Goal: Task Accomplishment & Management: Manage account settings

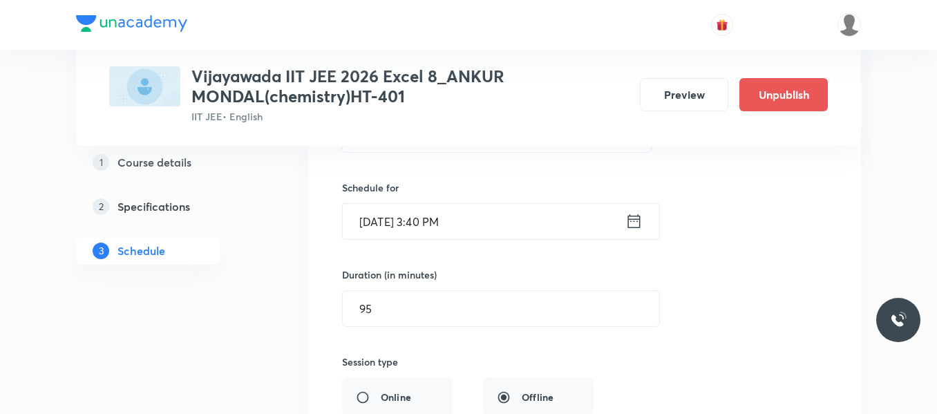
click at [545, 259] on div "Session title 12/99 Biomolecules ​ Schedule for [DATE] 3:40 PM ​ Duration (in m…" at bounding box center [584, 367] width 485 height 602
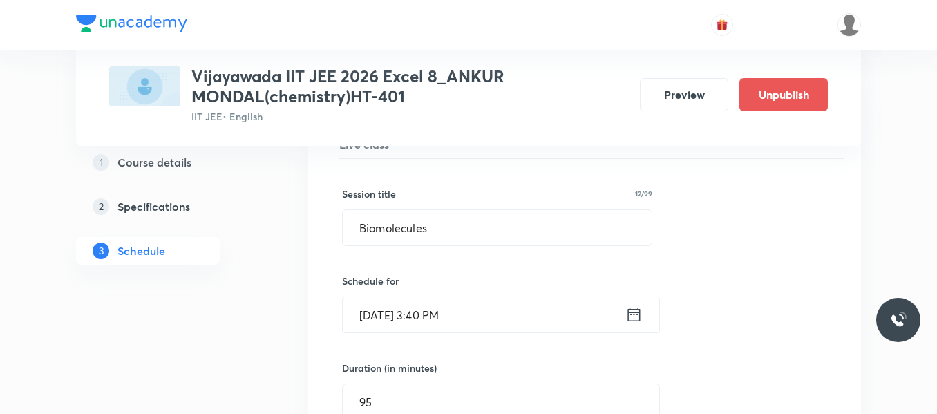
scroll to position [5467, 0]
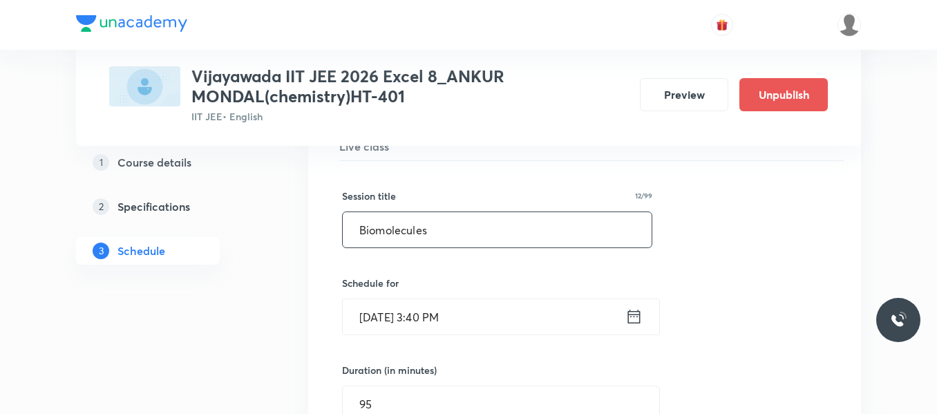
click at [444, 231] on input "Biomolecules" at bounding box center [497, 229] width 309 height 35
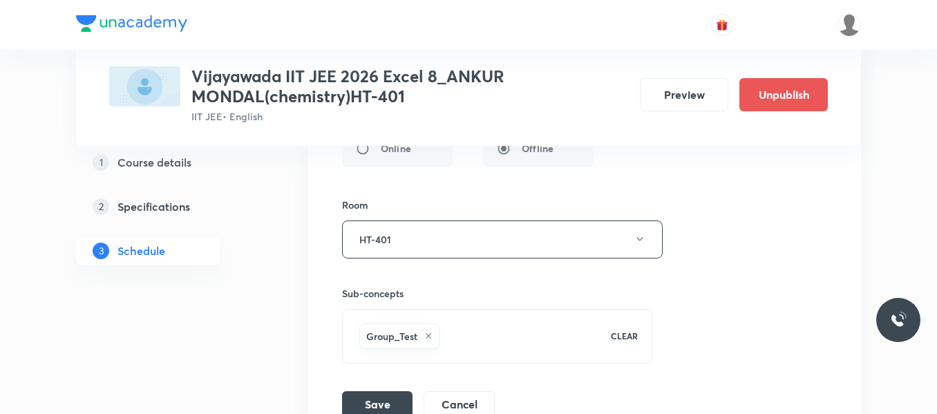
scroll to position [5963, 0]
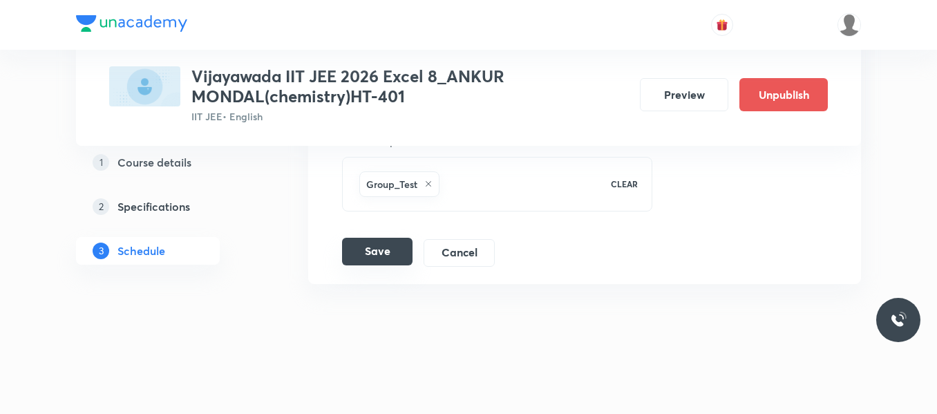
type input "Practical organic chemistry"
click at [393, 245] on button "Save" at bounding box center [377, 252] width 70 height 28
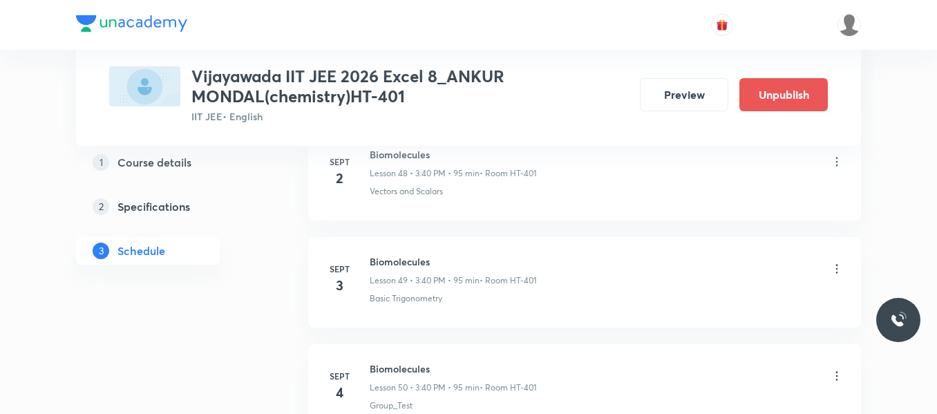
scroll to position [5431, 0]
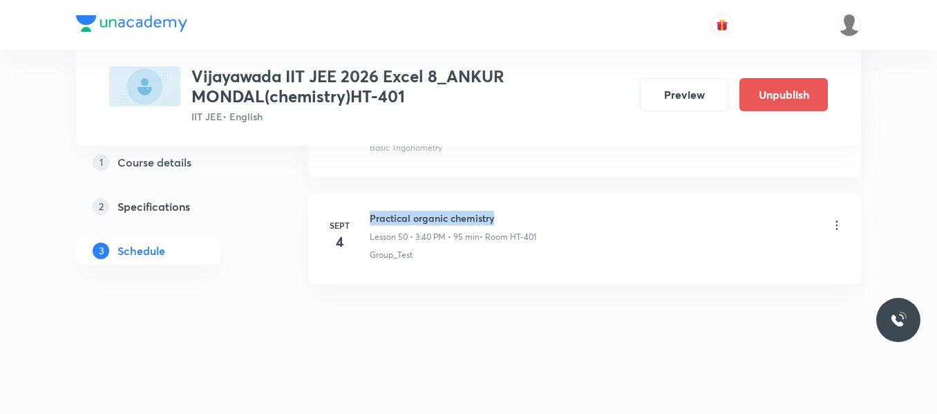
drag, startPoint x: 372, startPoint y: 218, endPoint x: 499, endPoint y: 219, distance: 127.2
click at [499, 219] on h6 "Practical organic chemistry" at bounding box center [453, 218] width 167 height 15
copy h6 "Practical organic chemistry"
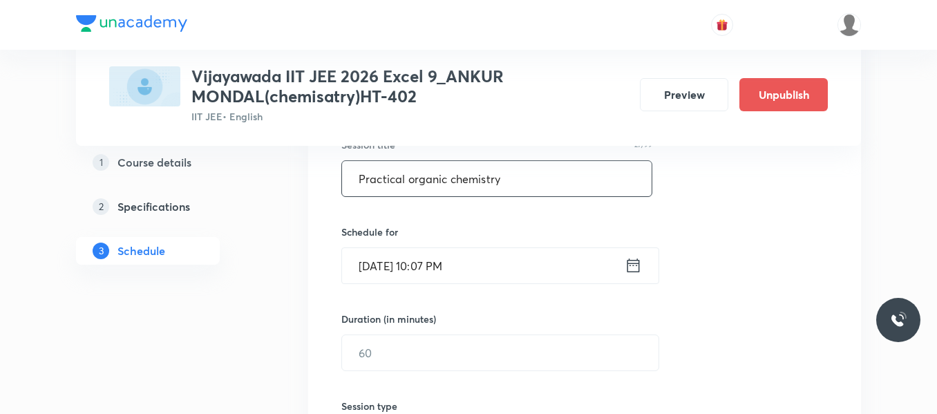
type input "Practical organic chemistry"
click at [639, 261] on icon at bounding box center [633, 265] width 12 height 14
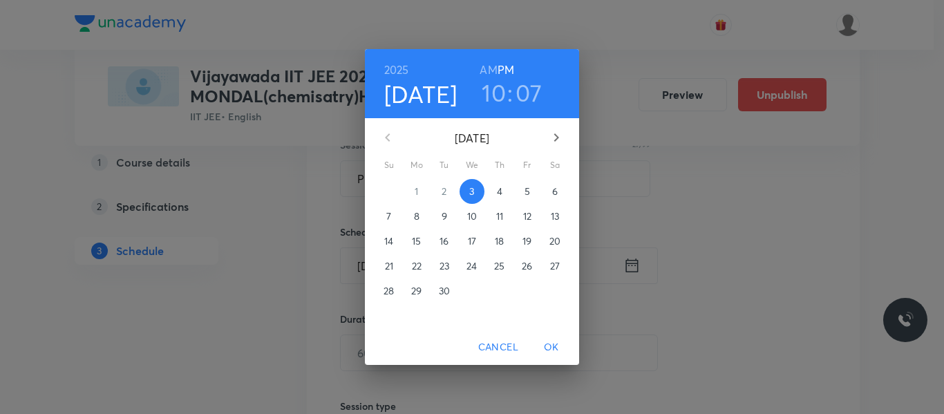
click at [495, 188] on span "4" at bounding box center [499, 192] width 25 height 14
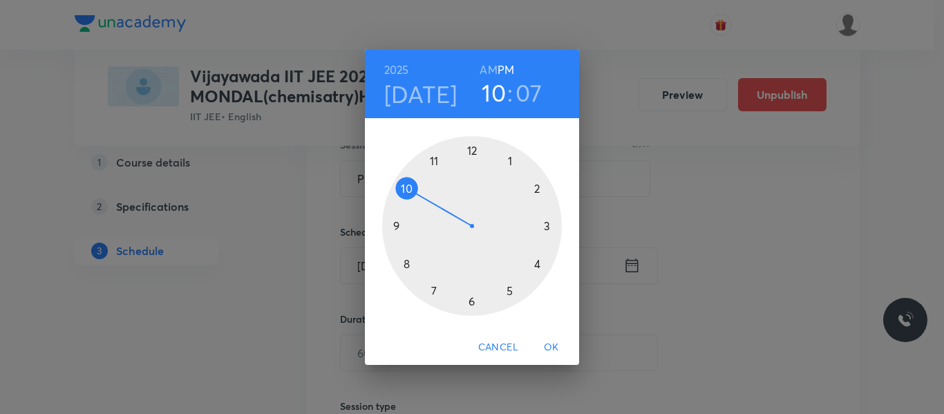
click at [779, 263] on div "[DATE] 10 : 07 AM PM 1 2 3 4 5 6 7 8 9 10 11 12 Cancel OK" at bounding box center [472, 207] width 944 height 414
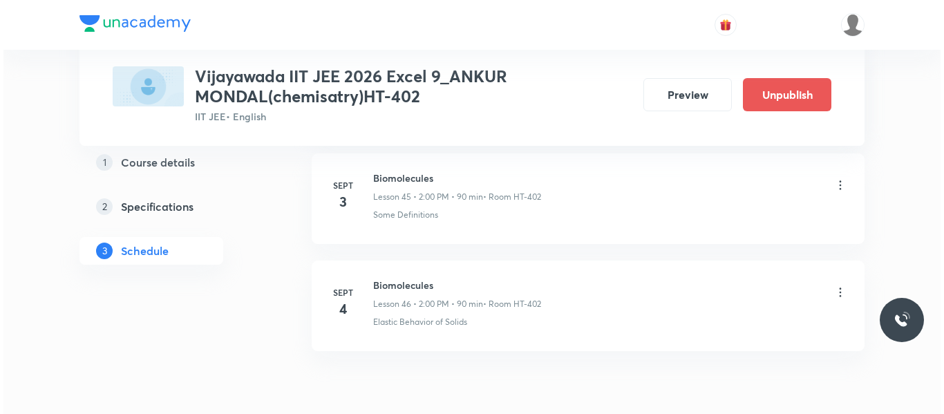
scroll to position [5638, 0]
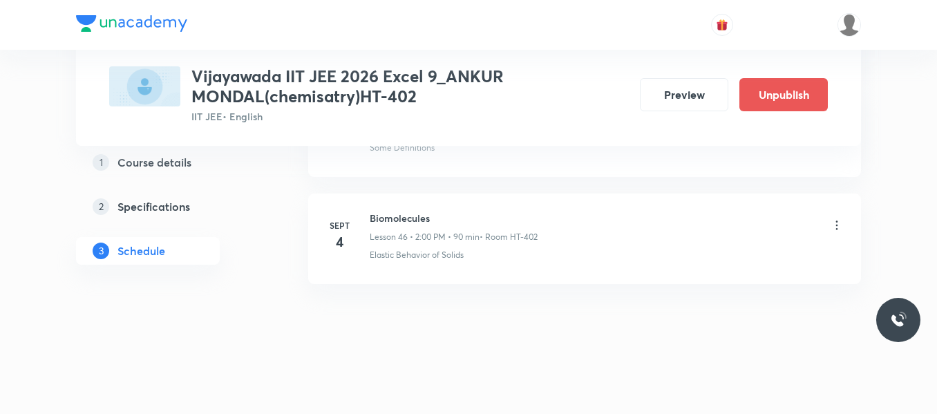
click at [837, 233] on div at bounding box center [837, 226] width 14 height 16
click at [837, 222] on icon at bounding box center [837, 225] width 2 height 9
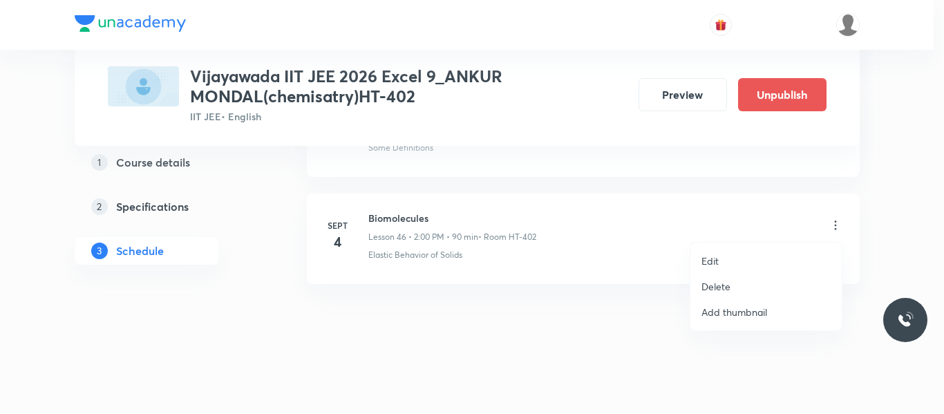
click at [715, 265] on p "Edit" at bounding box center [709, 261] width 17 height 15
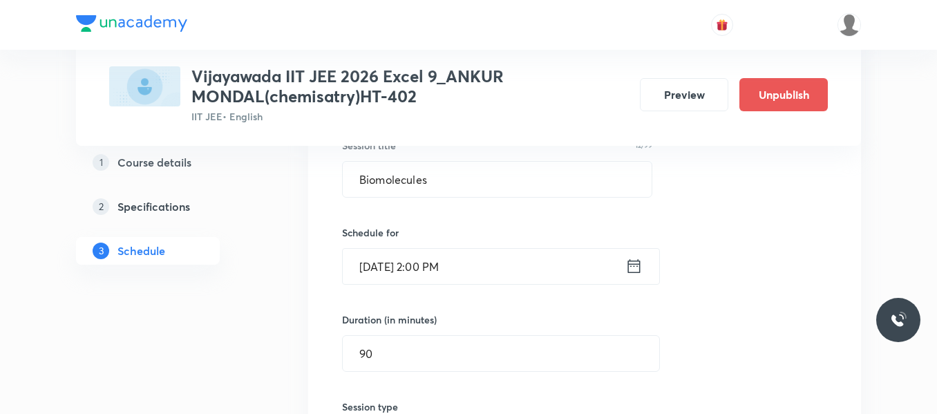
scroll to position [5088, 0]
click at [447, 191] on input "Biomolecules" at bounding box center [497, 179] width 309 height 35
paste input "Practical organic chemistry"
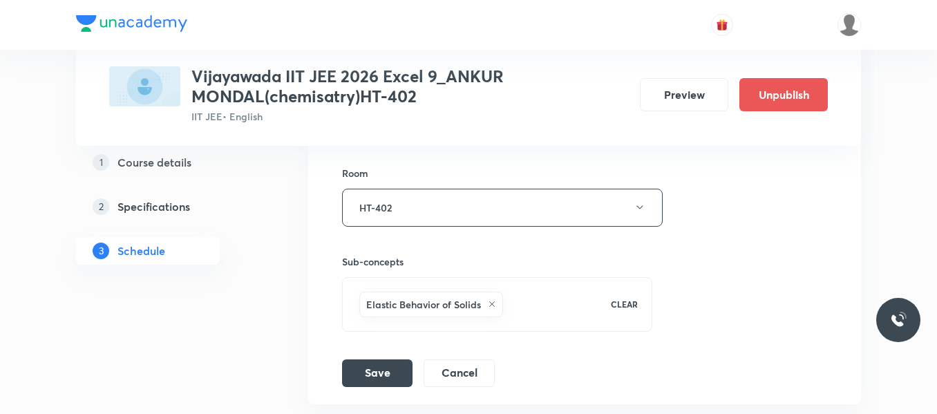
scroll to position [5415, 0]
type input "Practical organic chemistry"
click at [363, 367] on button "Save" at bounding box center [377, 371] width 70 height 28
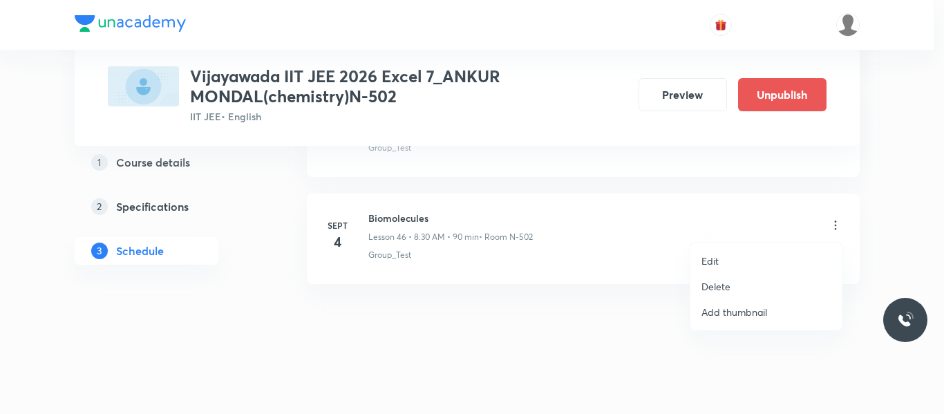
click at [706, 262] on p "Edit" at bounding box center [709, 261] width 17 height 15
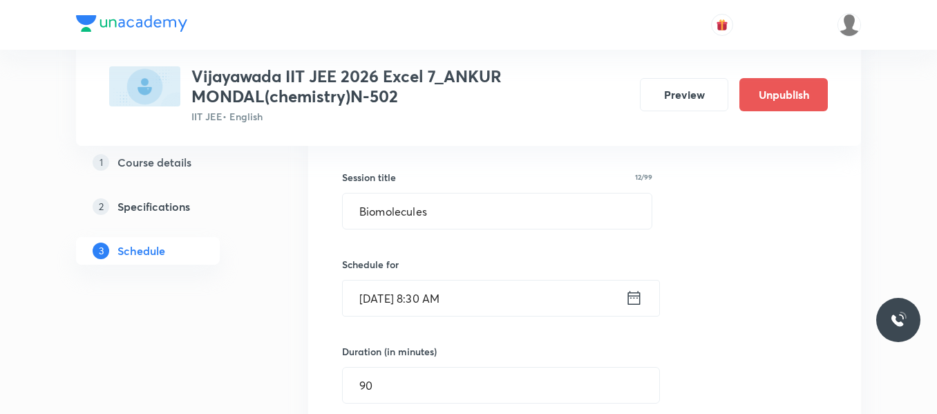
scroll to position [5056, 0]
click at [437, 220] on input "Biomolecules" at bounding box center [497, 211] width 309 height 35
paste input "Practical organic chemistry"
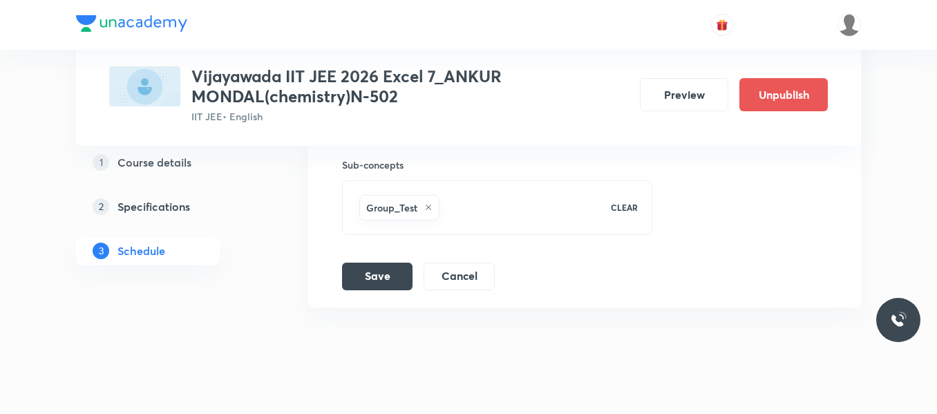
scroll to position [5534, 0]
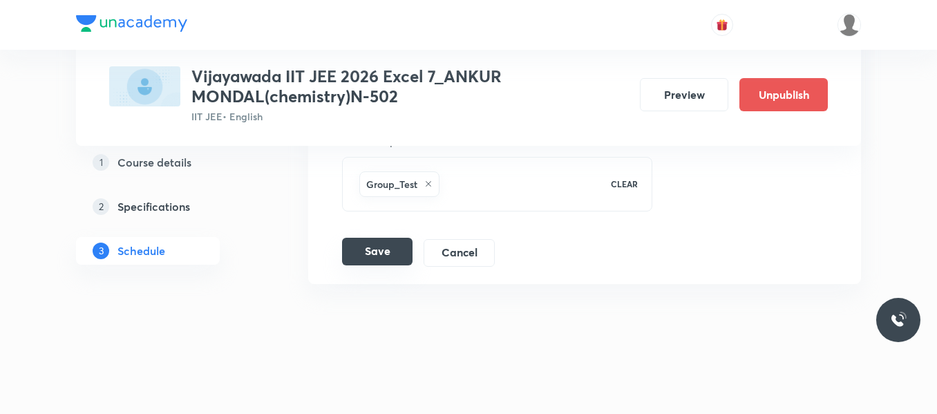
type input "Practical organic chemistry"
click at [383, 241] on button "Save" at bounding box center [377, 252] width 70 height 28
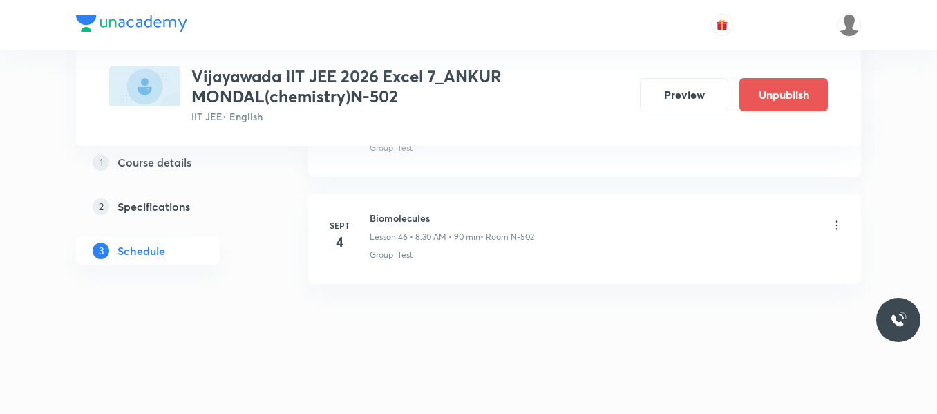
scroll to position [5003, 0]
